Goal: Task Accomplishment & Management: Use online tool/utility

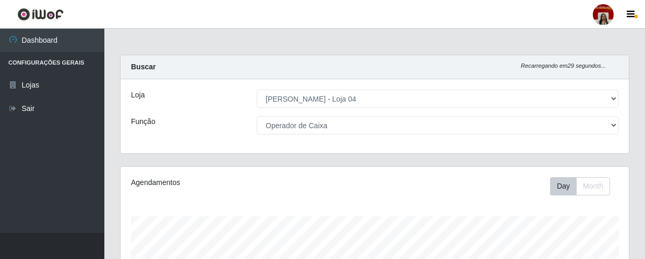
select select "251"
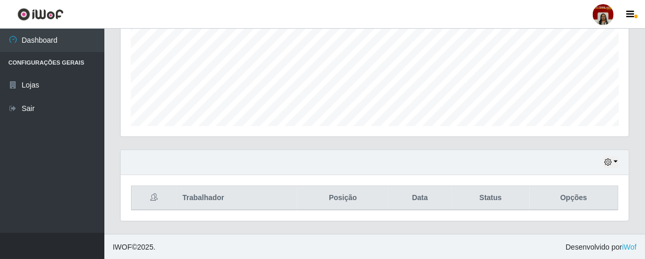
scroll to position [216, 508]
drag, startPoint x: 644, startPoint y: 89, endPoint x: 638, endPoint y: 21, distance: 68.0
click at [638, 21] on div "Perfil Alterar Senha Sair Dashboard Configurações Gerais Lojas Sair Carregando.…" at bounding box center [322, 6] width 645 height 507
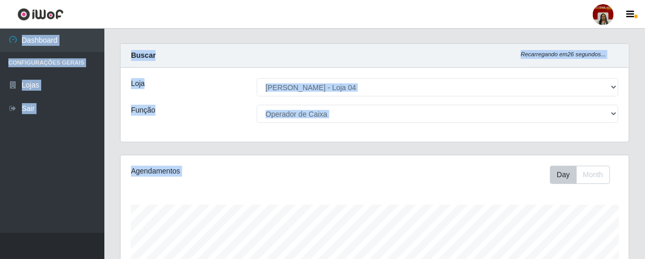
scroll to position [0, 0]
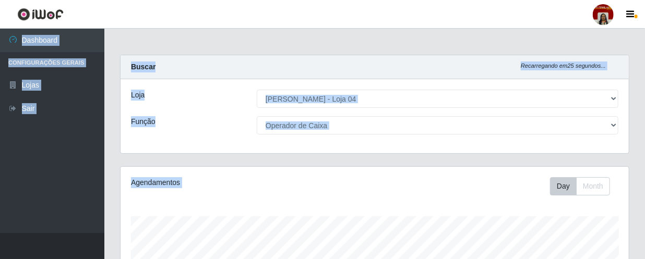
click at [299, 62] on div "Buscar Recarregando em 25 segundos..." at bounding box center [374, 67] width 508 height 24
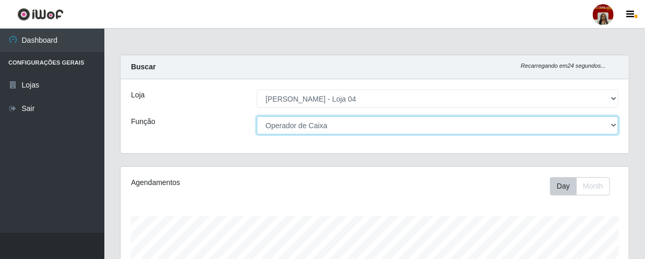
click at [351, 123] on select "[Selecione...] ASG ASG + ASG ++ Auxiliar de Depósito Auxiliar de Depósito + Aux…" at bounding box center [437, 125] width 361 height 18
click at [257, 116] on select "[Selecione...] ASG ASG + ASG ++ Auxiliar de Depósito Auxiliar de Depósito + Aux…" at bounding box center [437, 125] width 361 height 18
click at [349, 128] on select "[Selecione...] ASG ASG + ASG ++ Auxiliar de Depósito Auxiliar de Depósito + Aux…" at bounding box center [437, 125] width 361 height 18
select select "112"
click at [257, 116] on select "[Selecione...] ASG ASG + ASG ++ Auxiliar de Depósito Auxiliar de Depósito + Aux…" at bounding box center [437, 125] width 361 height 18
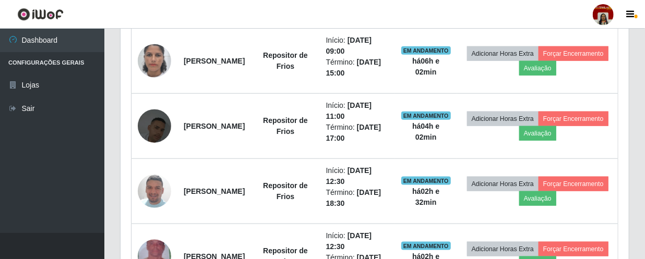
scroll to position [495, 0]
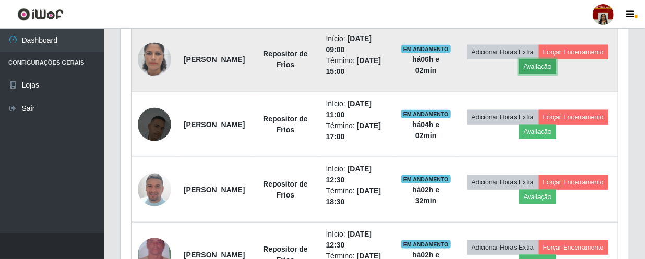
click at [556, 64] on button "Avaliação" at bounding box center [537, 66] width 37 height 15
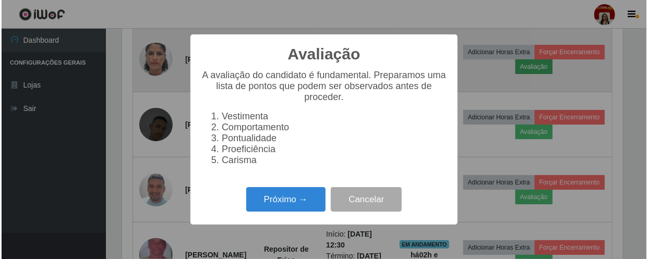
scroll to position [216, 503]
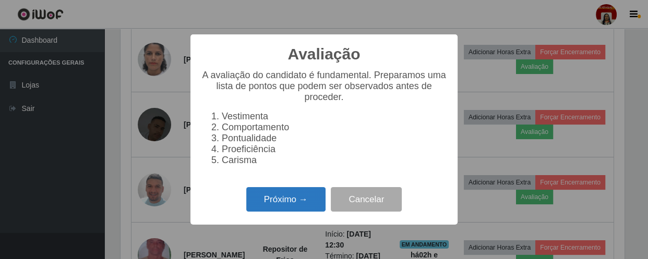
click at [308, 204] on button "Próximo →" at bounding box center [285, 199] width 79 height 25
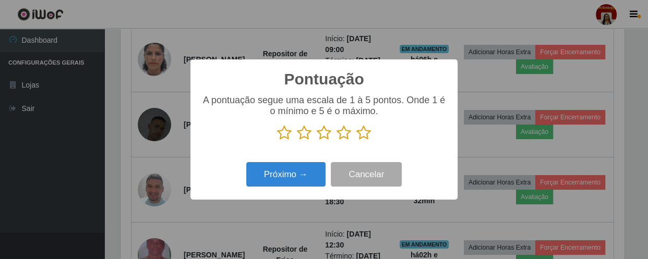
click at [365, 136] on icon at bounding box center [363, 133] width 15 height 16
click at [356, 141] on input "radio" at bounding box center [356, 141] width 0 height 0
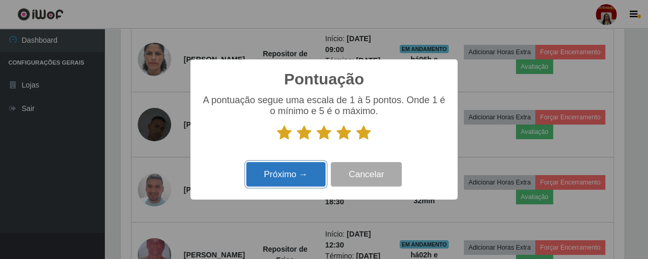
click at [302, 181] on button "Próximo →" at bounding box center [285, 174] width 79 height 25
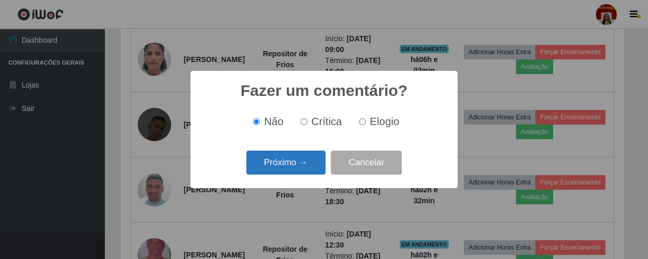
click at [310, 164] on button "Próximo →" at bounding box center [285, 163] width 79 height 25
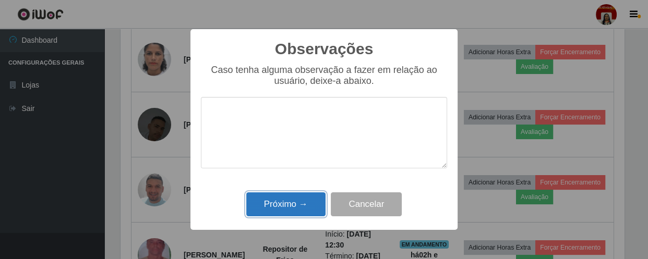
click at [289, 203] on button "Próximo →" at bounding box center [285, 204] width 79 height 25
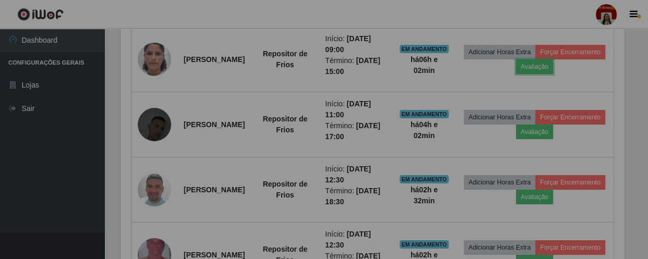
scroll to position [216, 508]
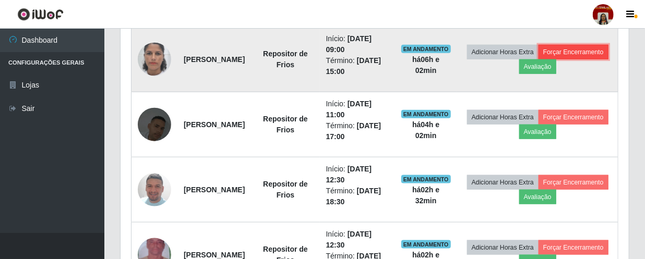
click at [538, 59] on button "Forçar Encerramento" at bounding box center [573, 52] width 70 height 15
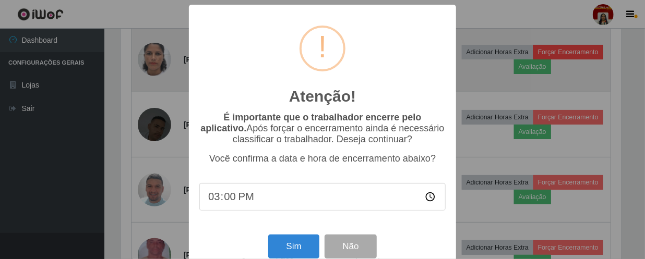
scroll to position [216, 503]
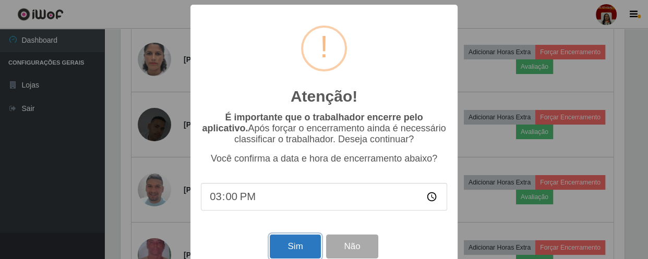
click at [303, 244] on button "Sim" at bounding box center [295, 247] width 51 height 25
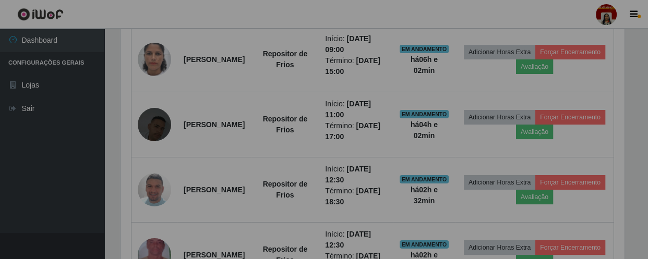
click at [303, 244] on div "Atenção! × É importante que o trabalhador encerre pelo aplicativo. Após forçar …" at bounding box center [324, 129] width 648 height 259
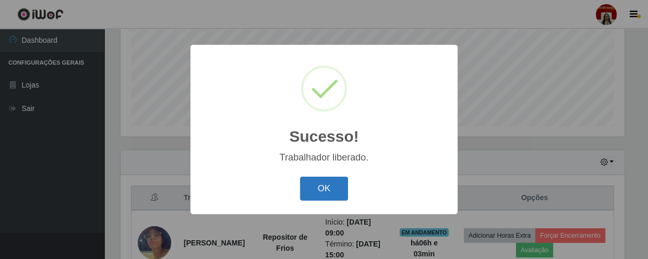
click at [334, 183] on button "OK" at bounding box center [324, 189] width 48 height 25
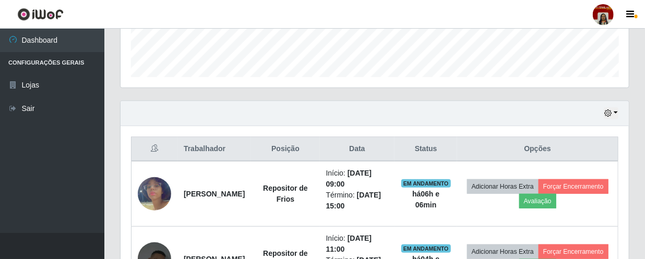
scroll to position [389, 0]
